Goal: Task Accomplishment & Management: Manage account settings

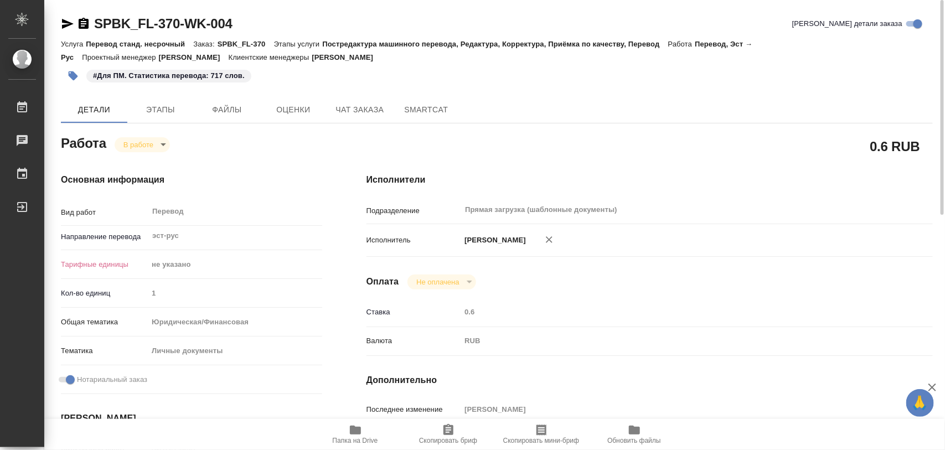
click at [75, 70] on icon "button" at bounding box center [73, 75] width 11 height 11
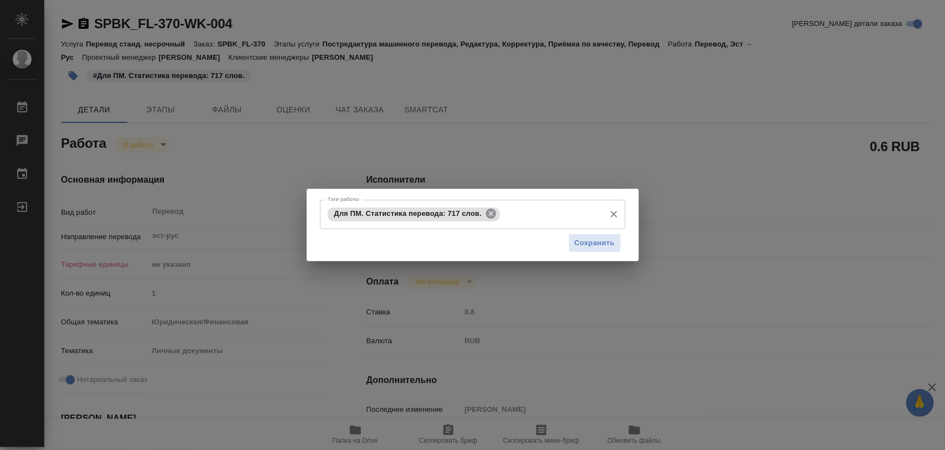
click at [497, 216] on icon at bounding box center [491, 214] width 12 height 12
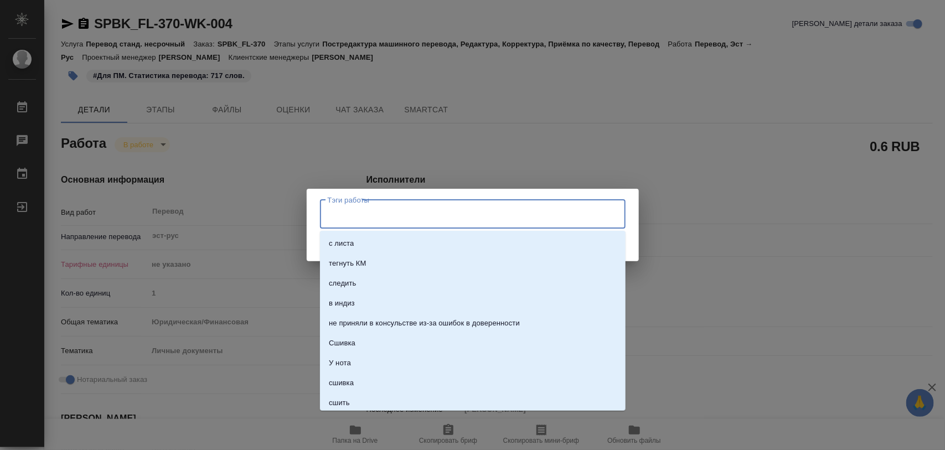
click at [498, 216] on input "Тэги работы" at bounding box center [462, 214] width 275 height 19
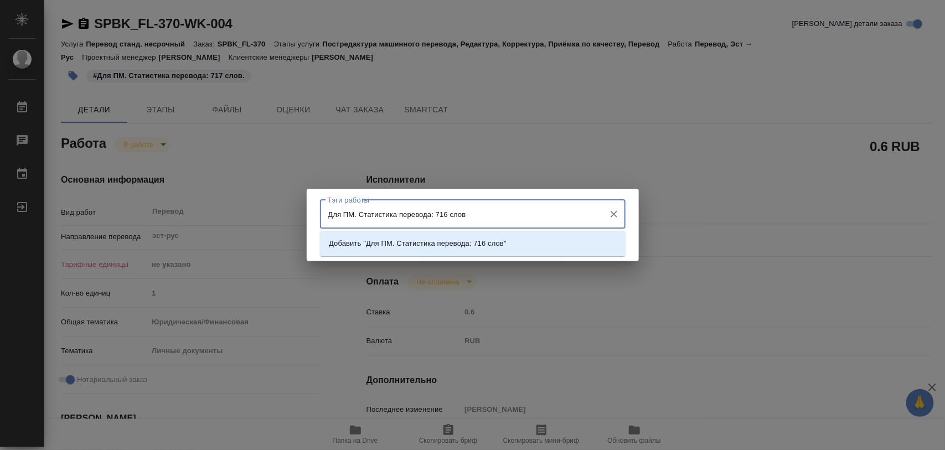
type input "Для ПМ. Статистика перевода: 716 слов."
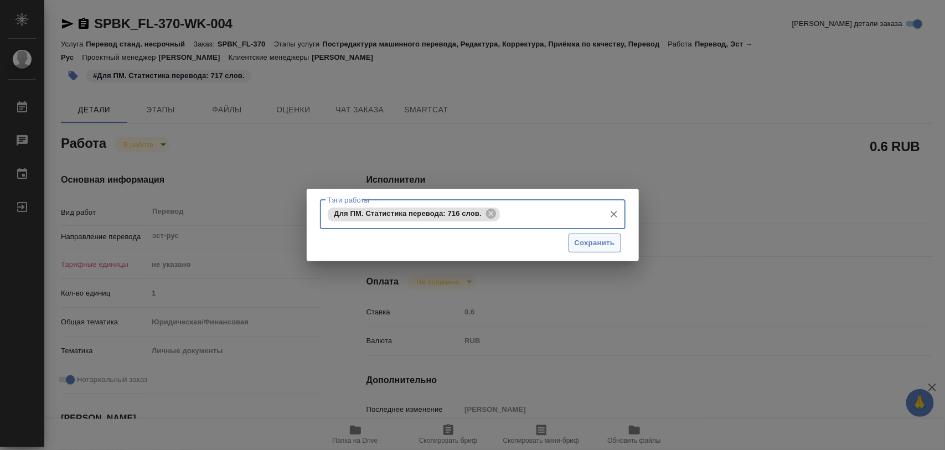
click at [603, 239] on span "Сохранить" at bounding box center [595, 243] width 40 height 13
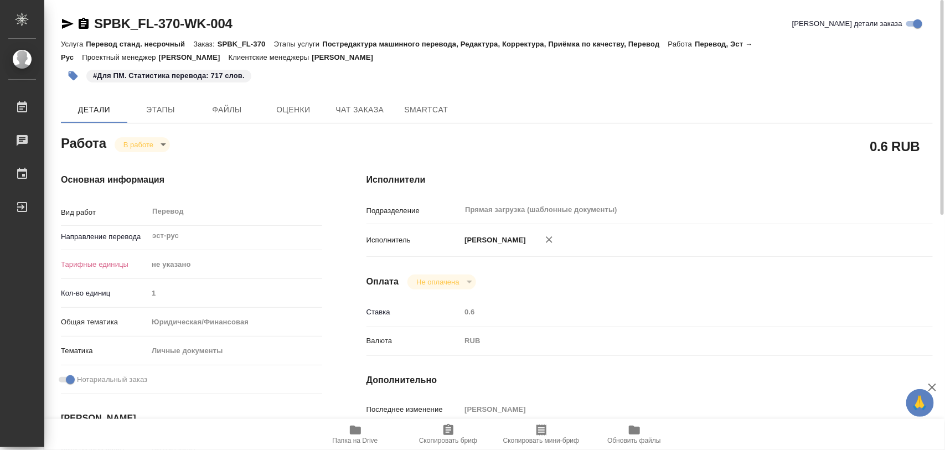
type input "inProgress"
type input "эст-рус"
type input "5a8b1489cc6b4906c91bfd89"
type input "1"
type input "yr-fn"
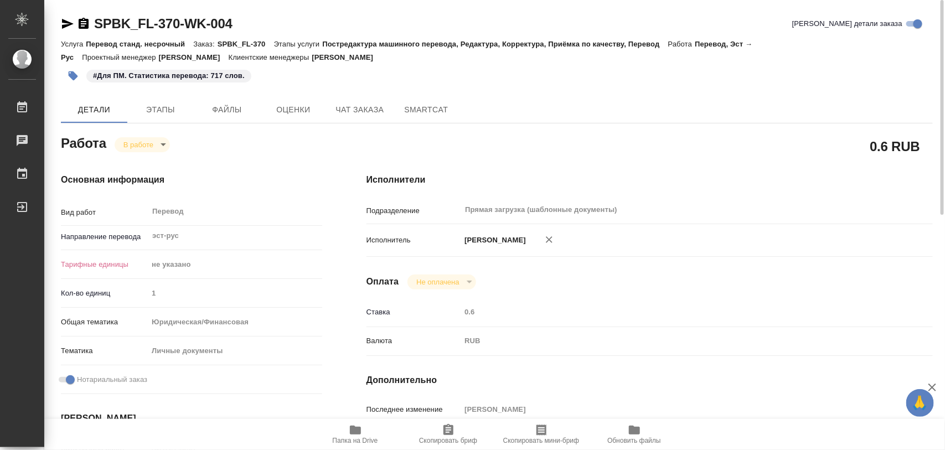
type input "5a8b8b956a9677013d343cfe"
checkbox input "true"
type input "[DATE] 13:57"
type input "[DATE] 15:50"
type input "[DATE] 17:00"
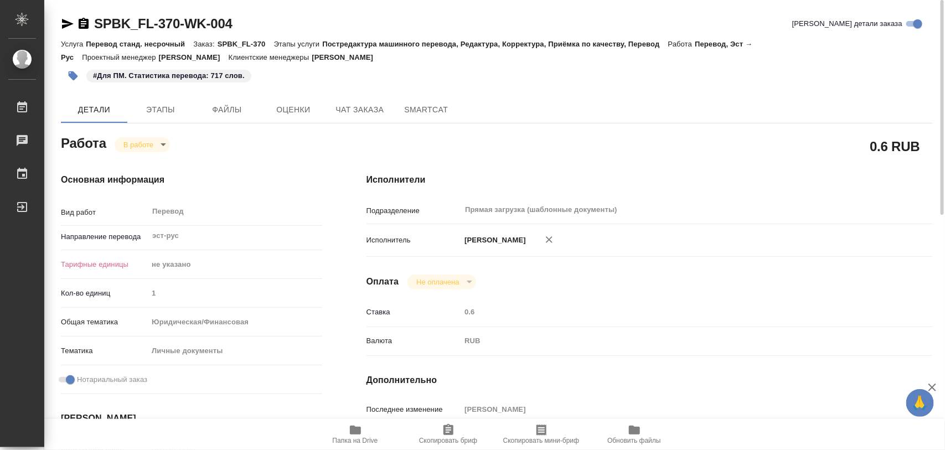
type input "[DATE] 17:00"
type input "Прямая загрузка (шаблонные документы)"
type input "notPayed"
type input "0.6"
type input "RUB"
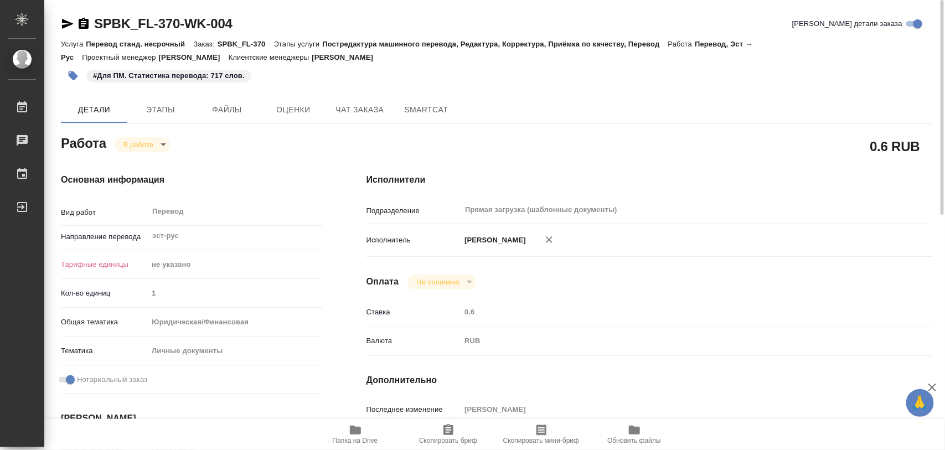
type input "[PERSON_NAME]"
type input "SPBK_FL-370"
type input "Перевод станд. несрочный"
type input "Постредактура машинного перевода, Редактура, Корректура, Приёмка по качеству, П…"
type input "[PERSON_NAME]"
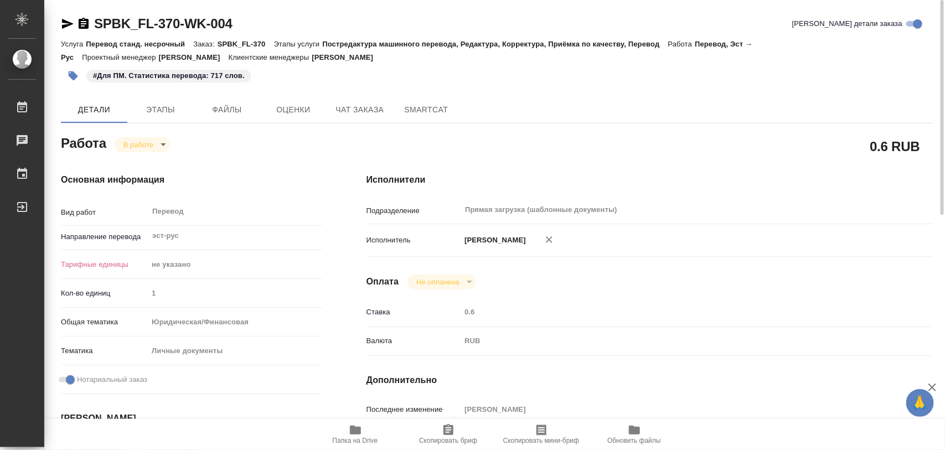
type input "/Clients/SPB_K_FL/Orders/SPBK_FL-370"
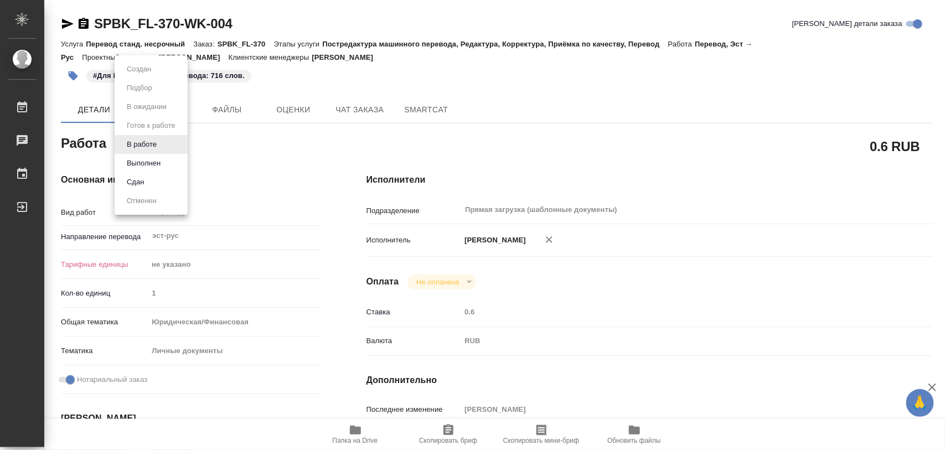
click at [162, 143] on body "🙏 .cls-1 fill:#fff; AWATERA Iglakov Maksim Работы 0 Чаты График Выйти SPBK_FL-3…" at bounding box center [472, 225] width 945 height 450
click at [156, 158] on button "Выполнен" at bounding box center [144, 163] width 40 height 12
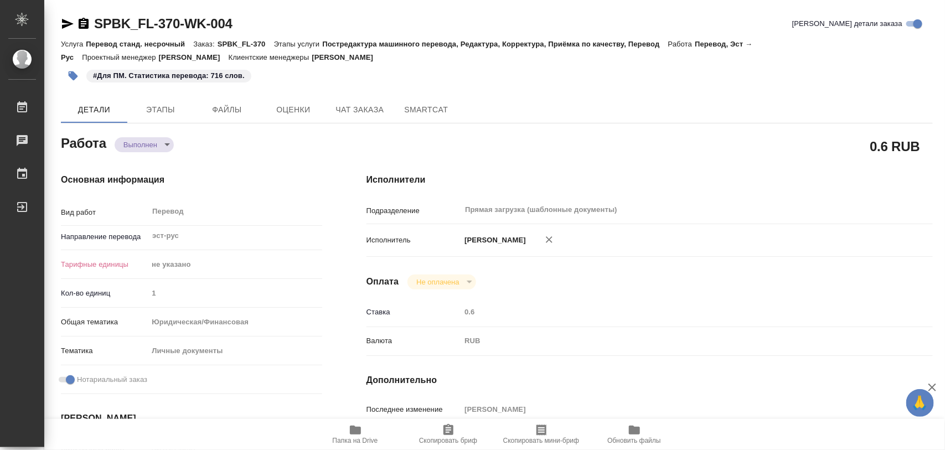
type textarea "x"
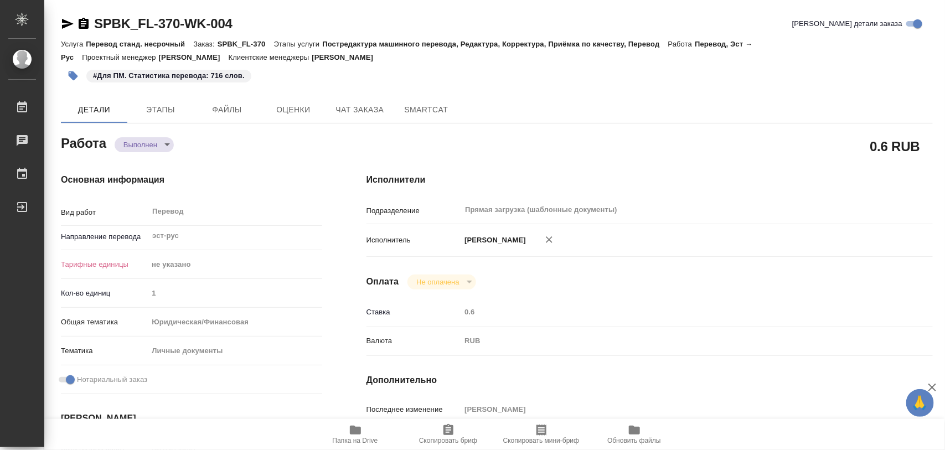
type textarea "x"
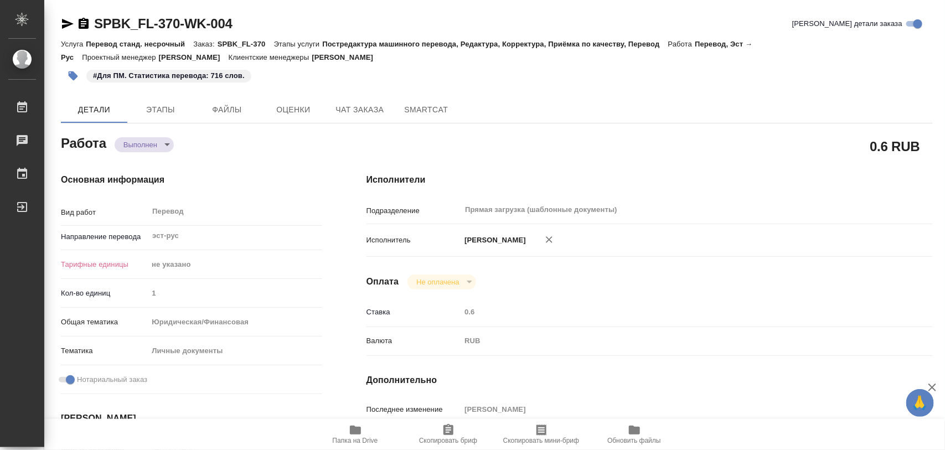
type textarea "x"
